Goal: Download file/media

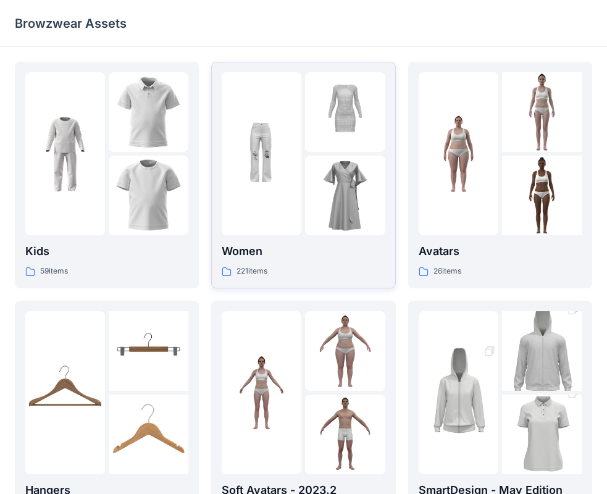
click at [267, 151] on img at bounding box center [262, 154] width 80 height 80
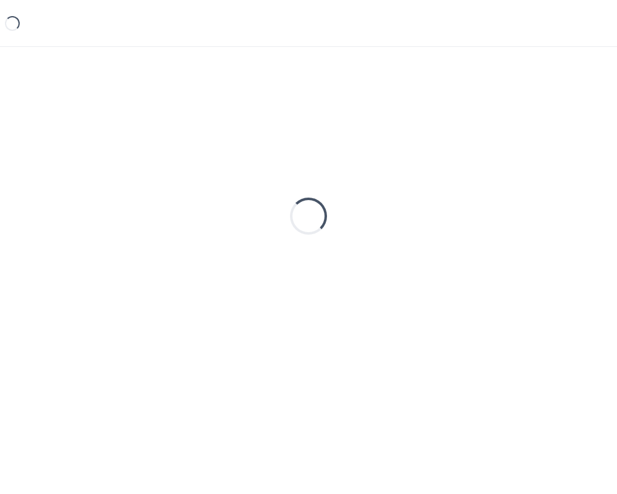
click at [267, 151] on div "Loading..." at bounding box center [309, 216] width 588 height 309
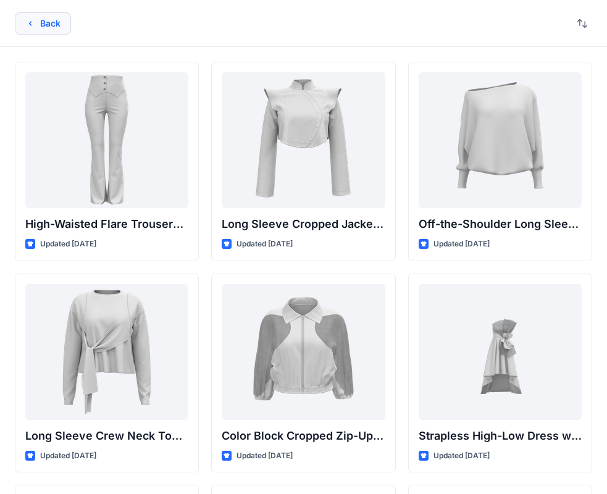
click at [55, 29] on button "Back" at bounding box center [43, 23] width 56 height 22
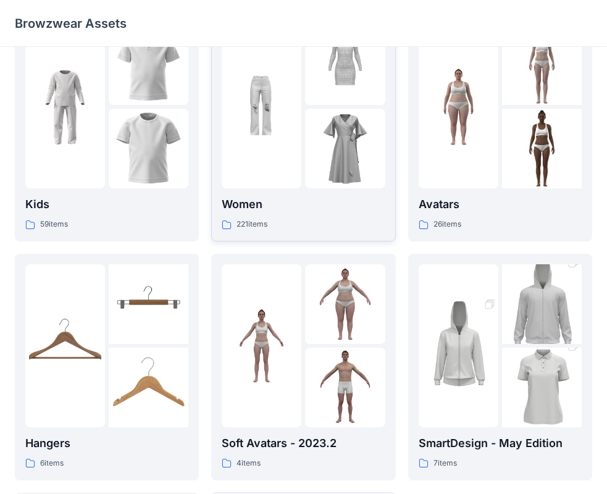
scroll to position [123, 0]
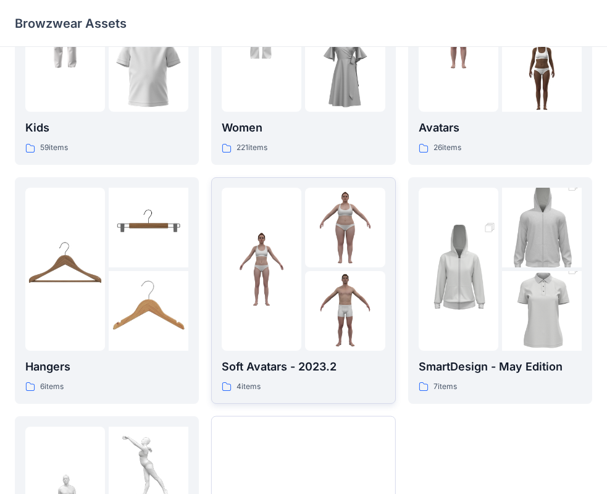
click at [279, 228] on div at bounding box center [262, 269] width 80 height 163
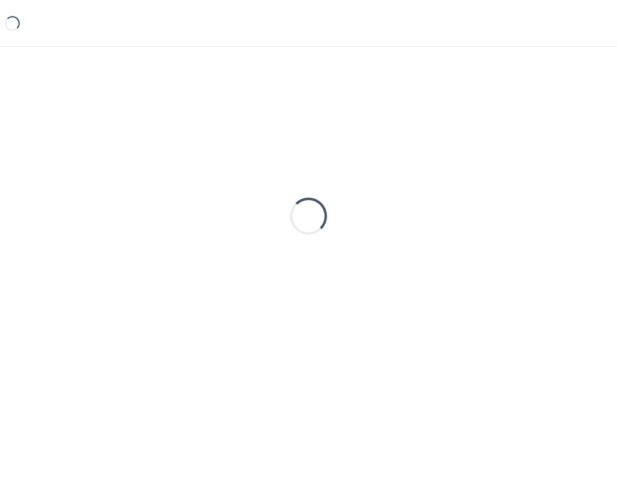
click at [279, 228] on div "Loading..." at bounding box center [309, 216] width 588 height 309
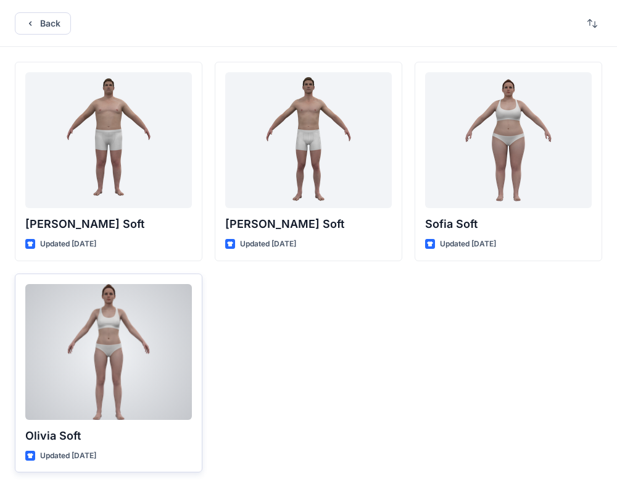
click at [106, 356] on div at bounding box center [108, 352] width 167 height 136
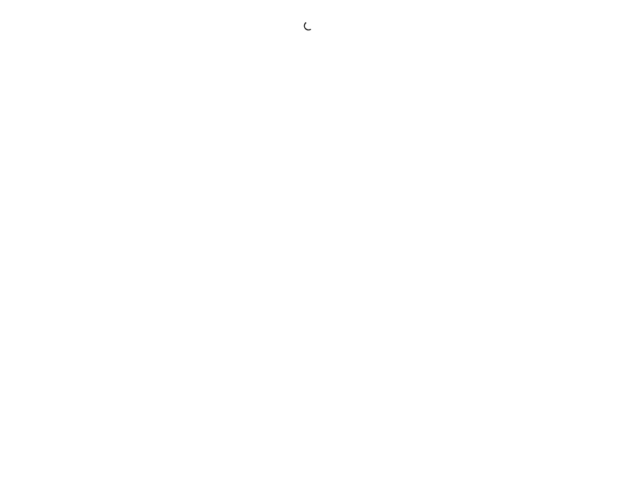
click at [106, 356] on div at bounding box center [308, 247] width 617 height 494
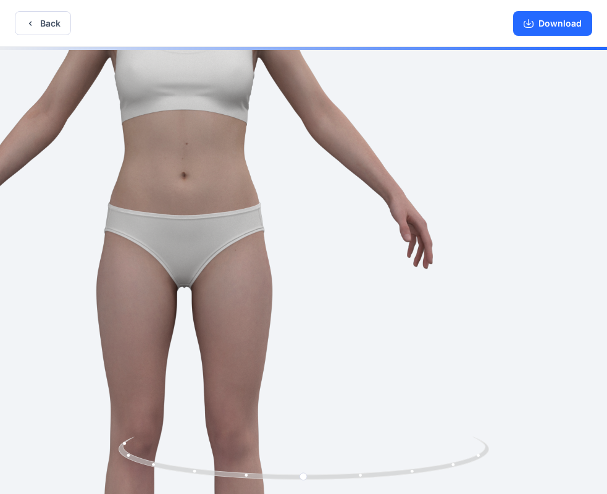
drag, startPoint x: 343, startPoint y: 236, endPoint x: 176, endPoint y: 211, distance: 169.2
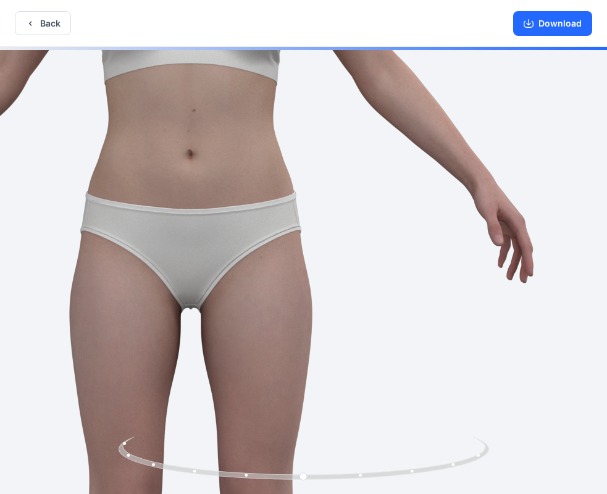
drag, startPoint x: 246, startPoint y: 199, endPoint x: 454, endPoint y: 238, distance: 211.6
click at [454, 238] on img at bounding box center [191, 267] width 1252 height 1252
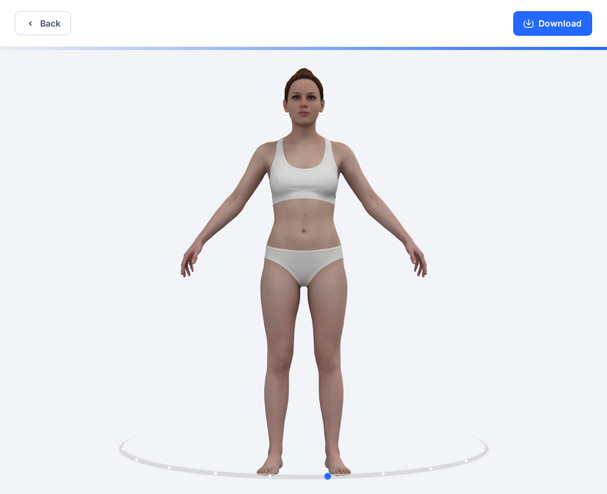
drag, startPoint x: 261, startPoint y: 209, endPoint x: 365, endPoint y: 323, distance: 154.2
click at [291, 241] on div at bounding box center [303, 271] width 607 height 449
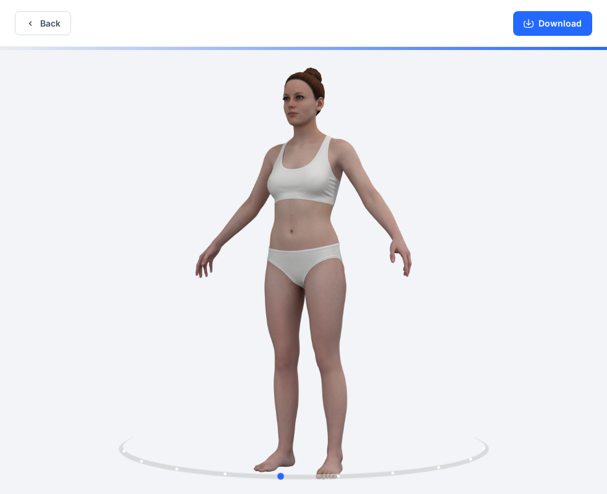
drag, startPoint x: 336, startPoint y: 452, endPoint x: 298, endPoint y: 435, distance: 41.4
click at [284, 440] on icon at bounding box center [305, 459] width 373 height 46
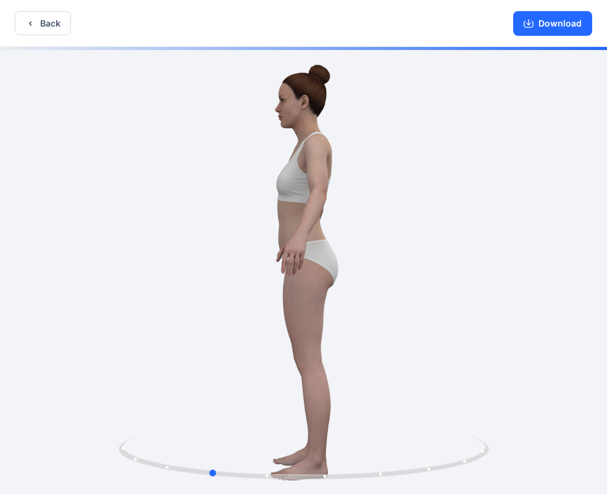
drag, startPoint x: 425, startPoint y: 242, endPoint x: 353, endPoint y: 254, distance: 72.6
click at [353, 254] on div at bounding box center [303, 271] width 607 height 449
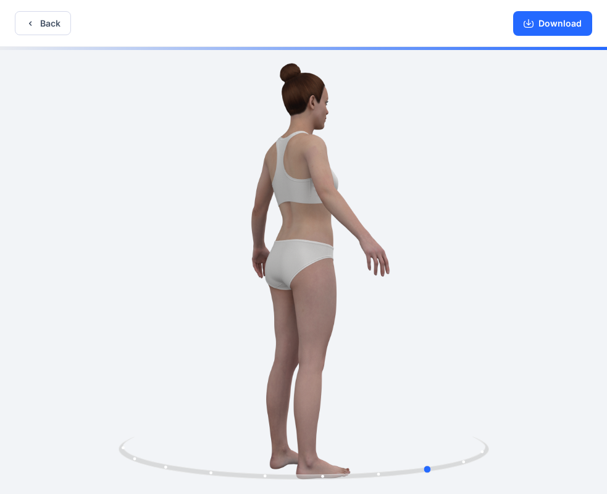
drag, startPoint x: 353, startPoint y: 254, endPoint x: 216, endPoint y: 228, distance: 139.6
drag, startPoint x: 216, startPoint y: 228, endPoint x: 210, endPoint y: 223, distance: 7.5
drag, startPoint x: 258, startPoint y: 220, endPoint x: 290, endPoint y: 225, distance: 32.6
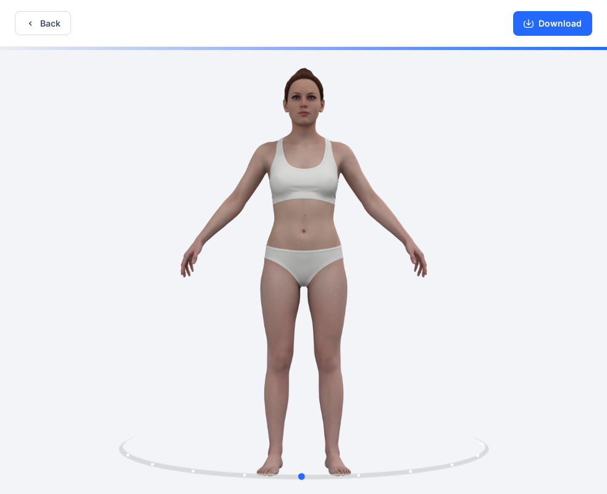
drag, startPoint x: 245, startPoint y: 226, endPoint x: 160, endPoint y: 219, distance: 84.8
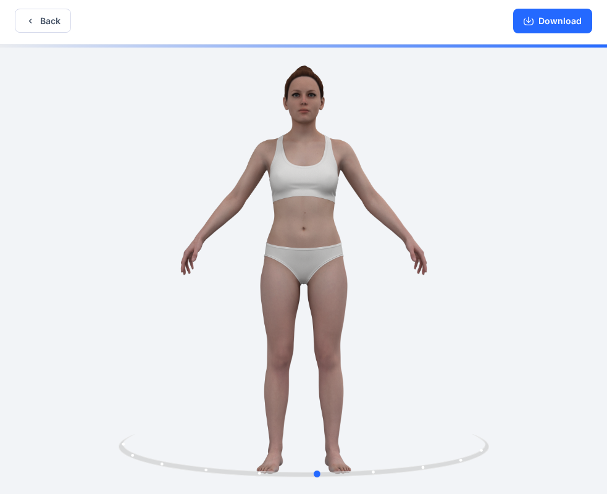
drag, startPoint x: 440, startPoint y: 246, endPoint x: 433, endPoint y: 331, distance: 85.5
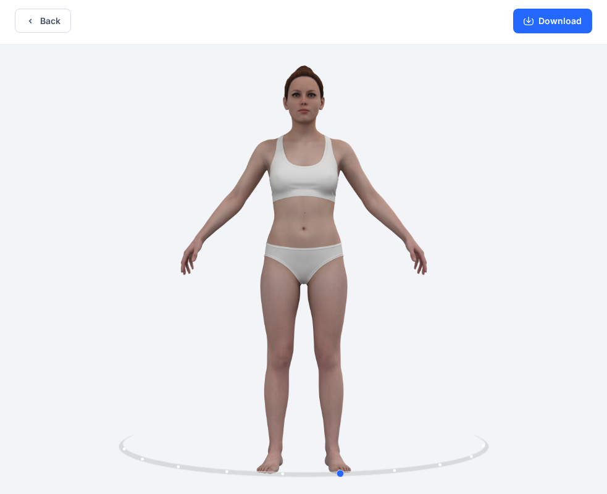
drag, startPoint x: 296, startPoint y: 264, endPoint x: 265, endPoint y: 234, distance: 42.8
click at [37, 25] on button "Back" at bounding box center [43, 21] width 56 height 24
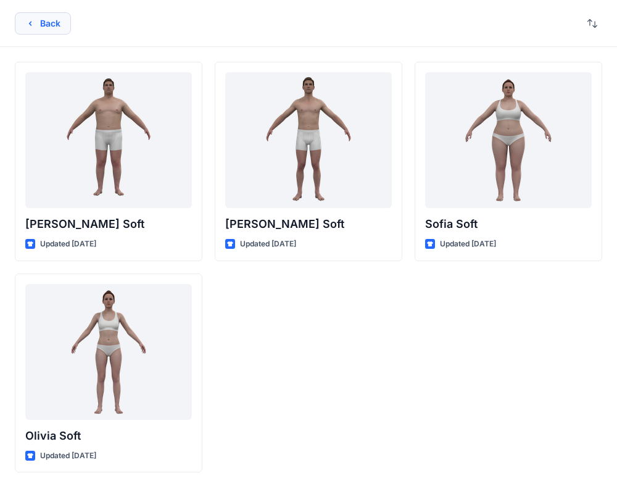
click at [54, 17] on button "Back" at bounding box center [43, 23] width 56 height 22
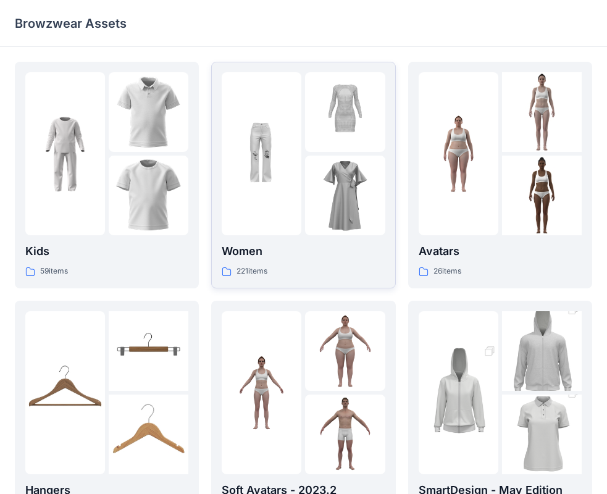
click at [275, 212] on div at bounding box center [262, 153] width 80 height 163
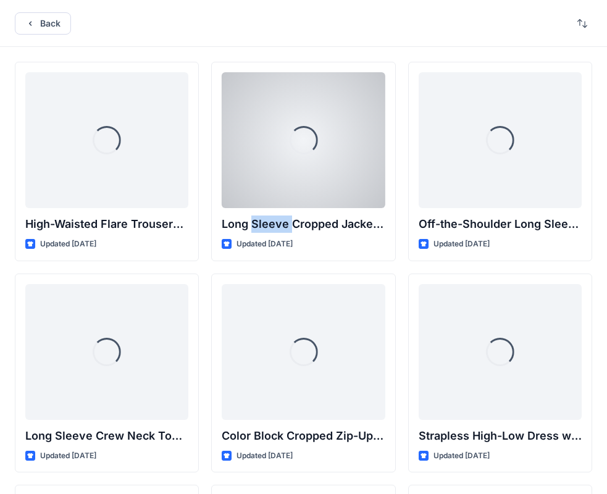
click at [275, 212] on div "Loading... Long Sleeve Cropped Jacket with Mandarin Collar and Shoulder Detail …" at bounding box center [303, 161] width 184 height 199
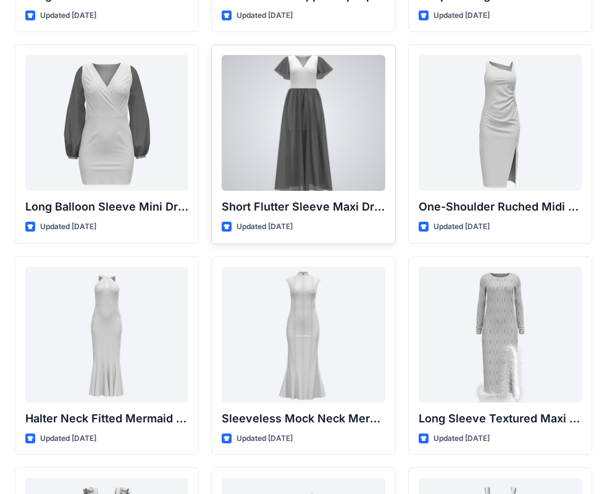
scroll to position [370, 0]
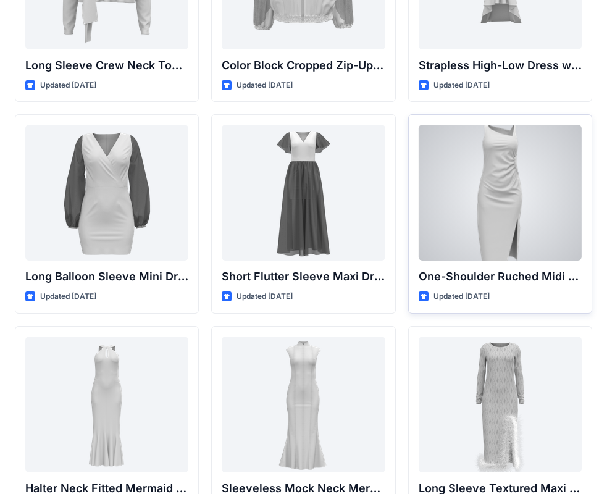
click at [546, 172] on div at bounding box center [500, 193] width 163 height 136
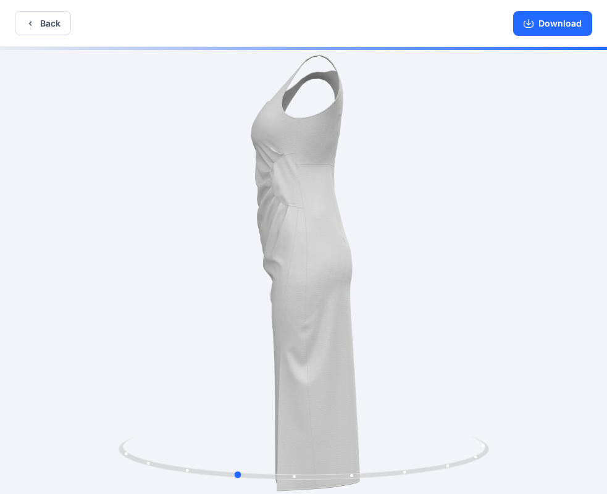
drag, startPoint x: 302, startPoint y: 341, endPoint x: 230, endPoint y: 341, distance: 72.2
click at [230, 341] on div at bounding box center [303, 271] width 607 height 449
click at [224, 458] on icon at bounding box center [305, 459] width 373 height 46
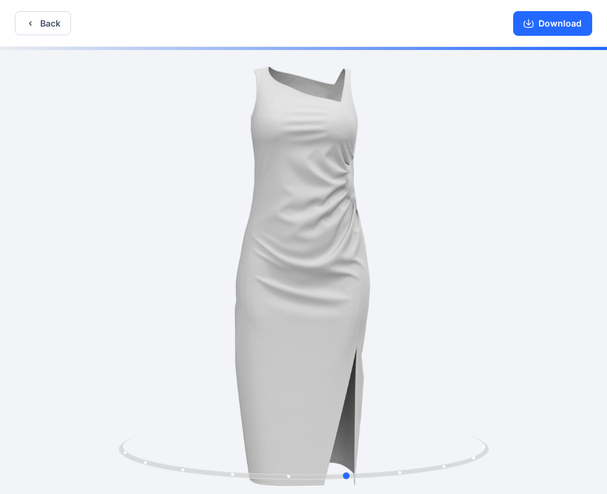
drag, startPoint x: 205, startPoint y: 448, endPoint x: 297, endPoint y: 417, distance: 97.0
click at [297, 417] on div at bounding box center [303, 271] width 607 height 449
click at [559, 36] on div "Download" at bounding box center [552, 23] width 109 height 46
click at [557, 31] on button "Download" at bounding box center [552, 23] width 79 height 25
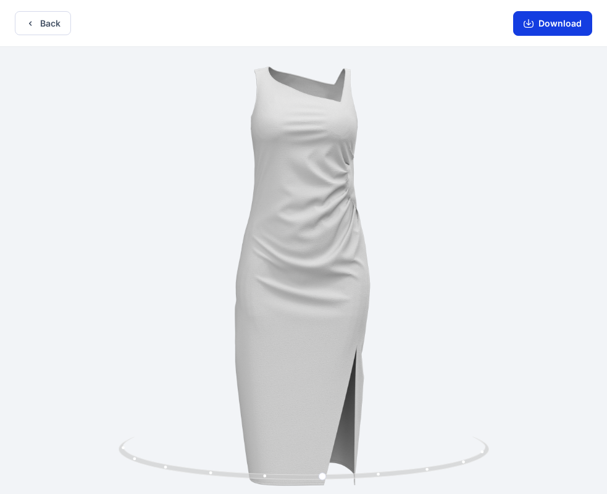
click at [536, 26] on button "Download" at bounding box center [552, 23] width 79 height 25
click at [27, 23] on icon "button" at bounding box center [30, 24] width 10 height 10
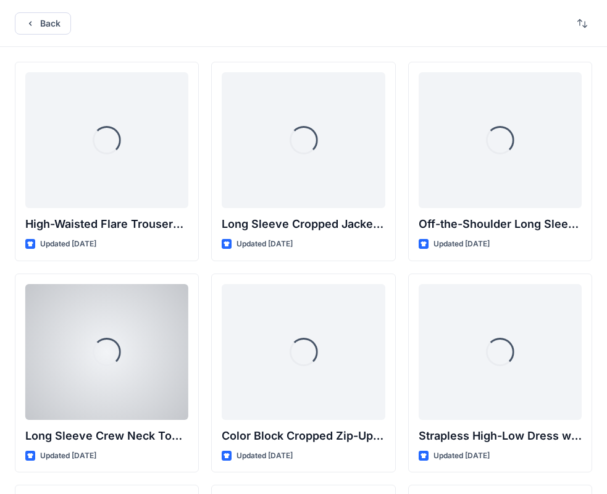
scroll to position [370, 0]
